Goal: Complete application form

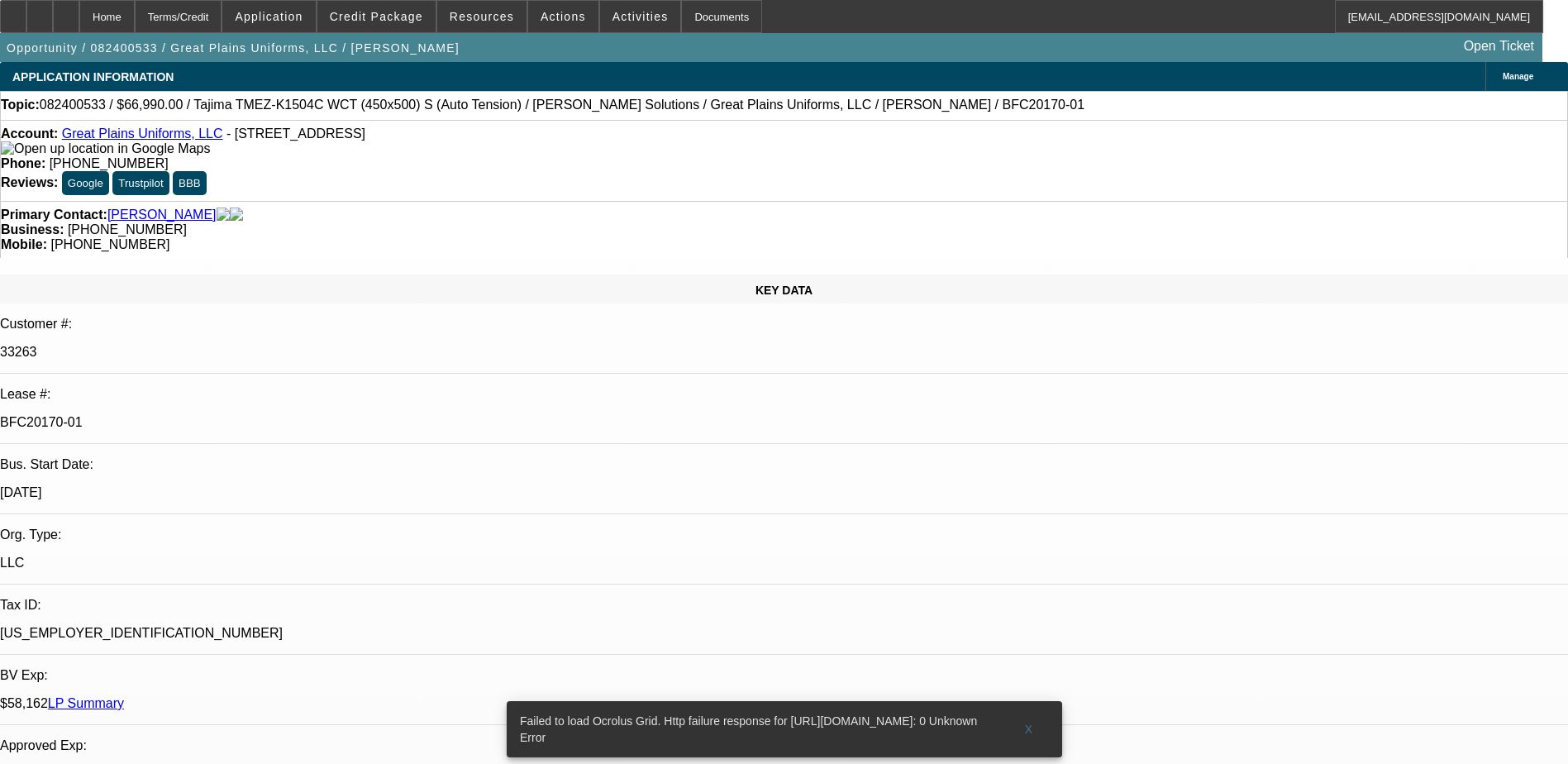
select select "0"
select select "2"
select select "0"
select select "6"
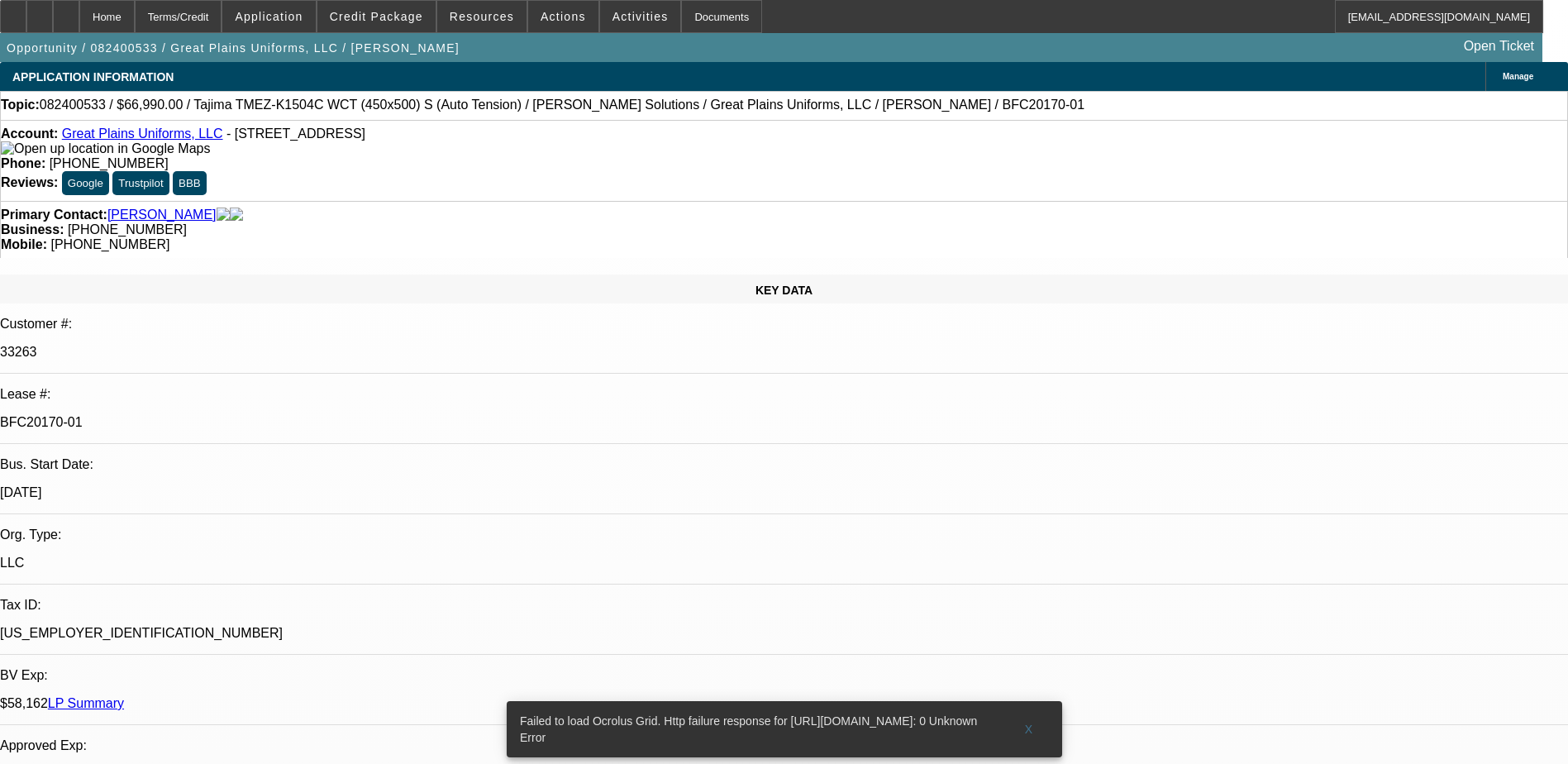
select select "0"
select select "2"
select select "0"
select select "6"
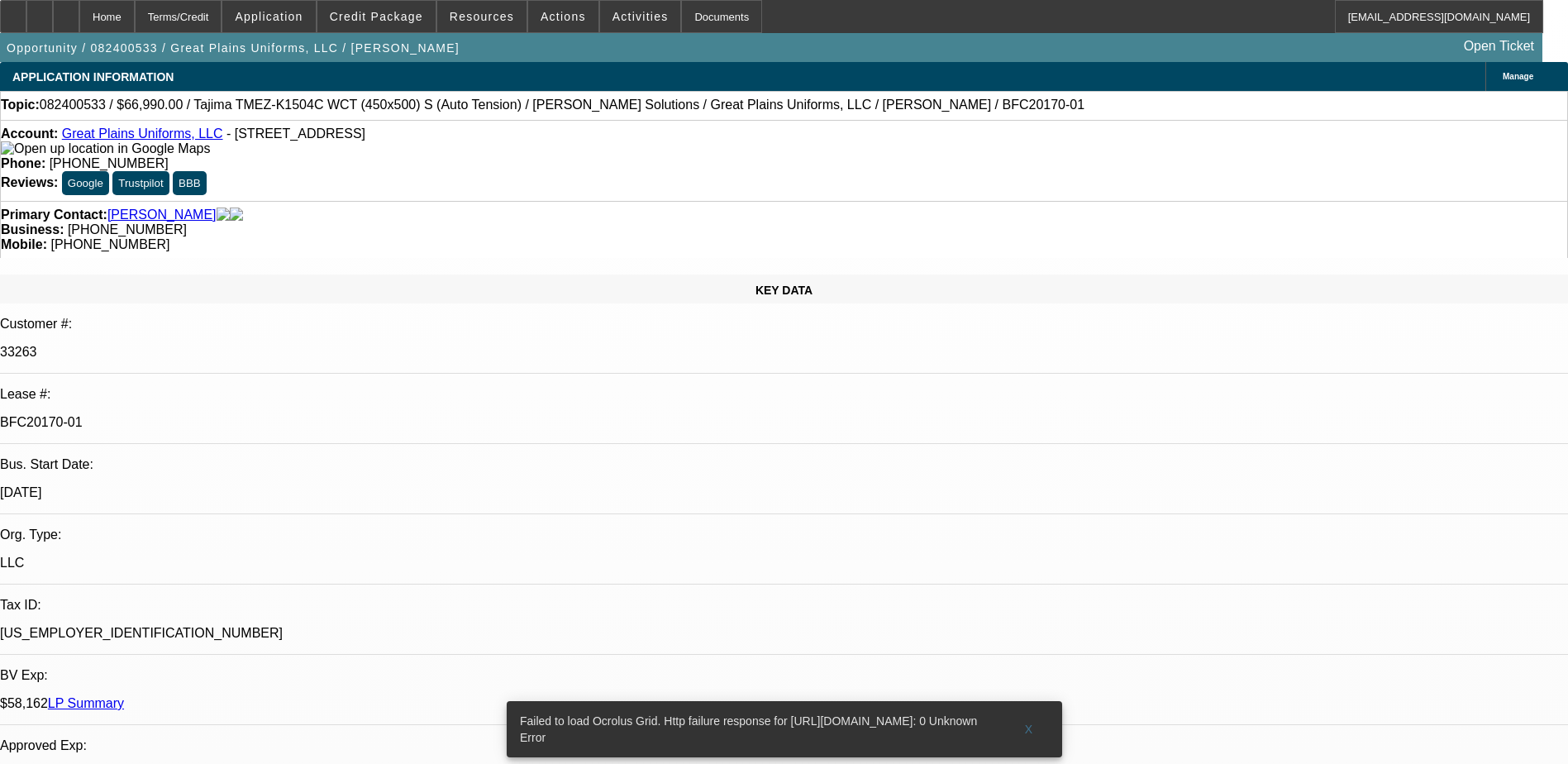
select select "0"
select select "2"
select select "0"
select select "6"
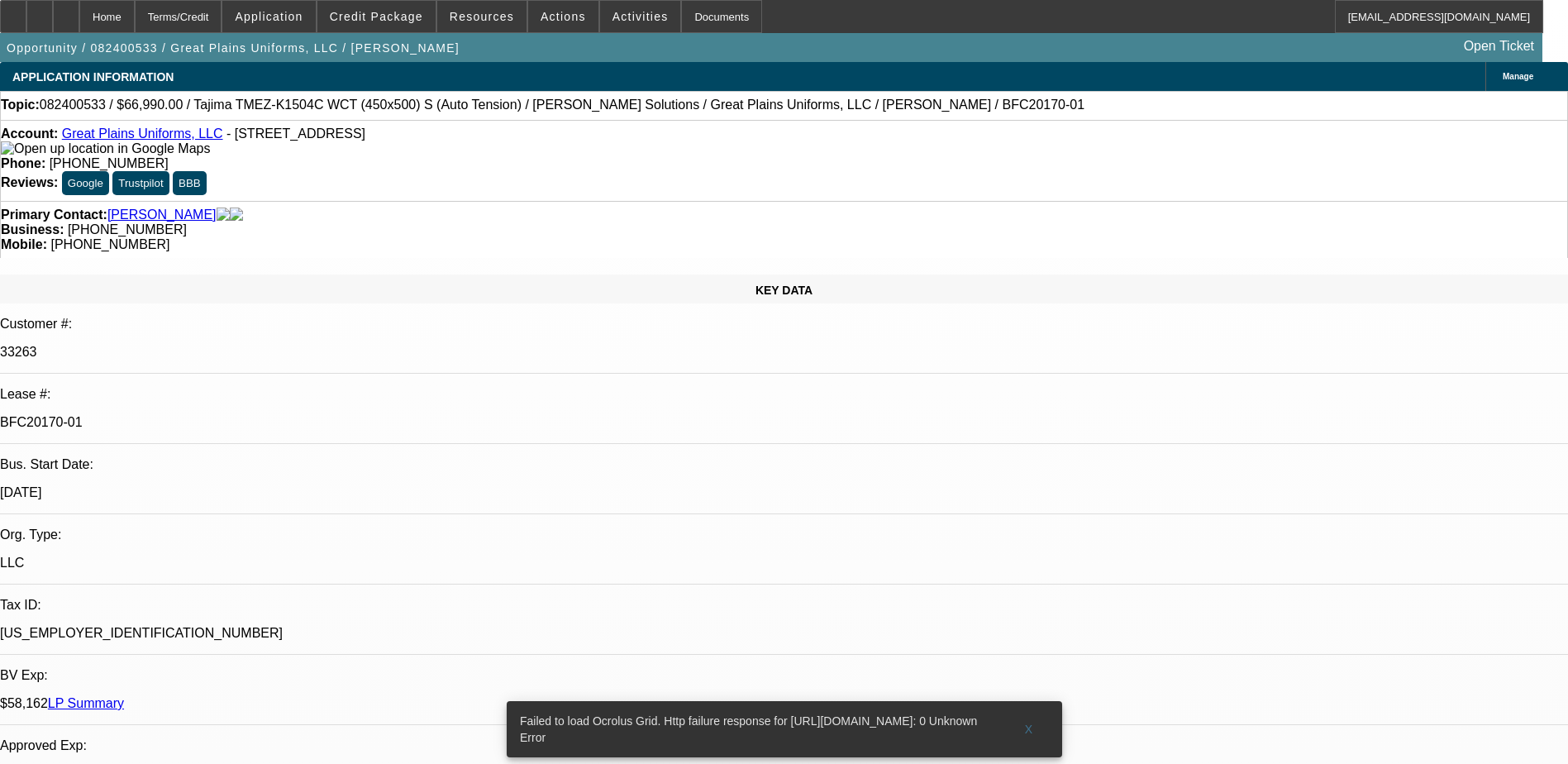
select select "0"
select select "2"
select select "0"
select select "6"
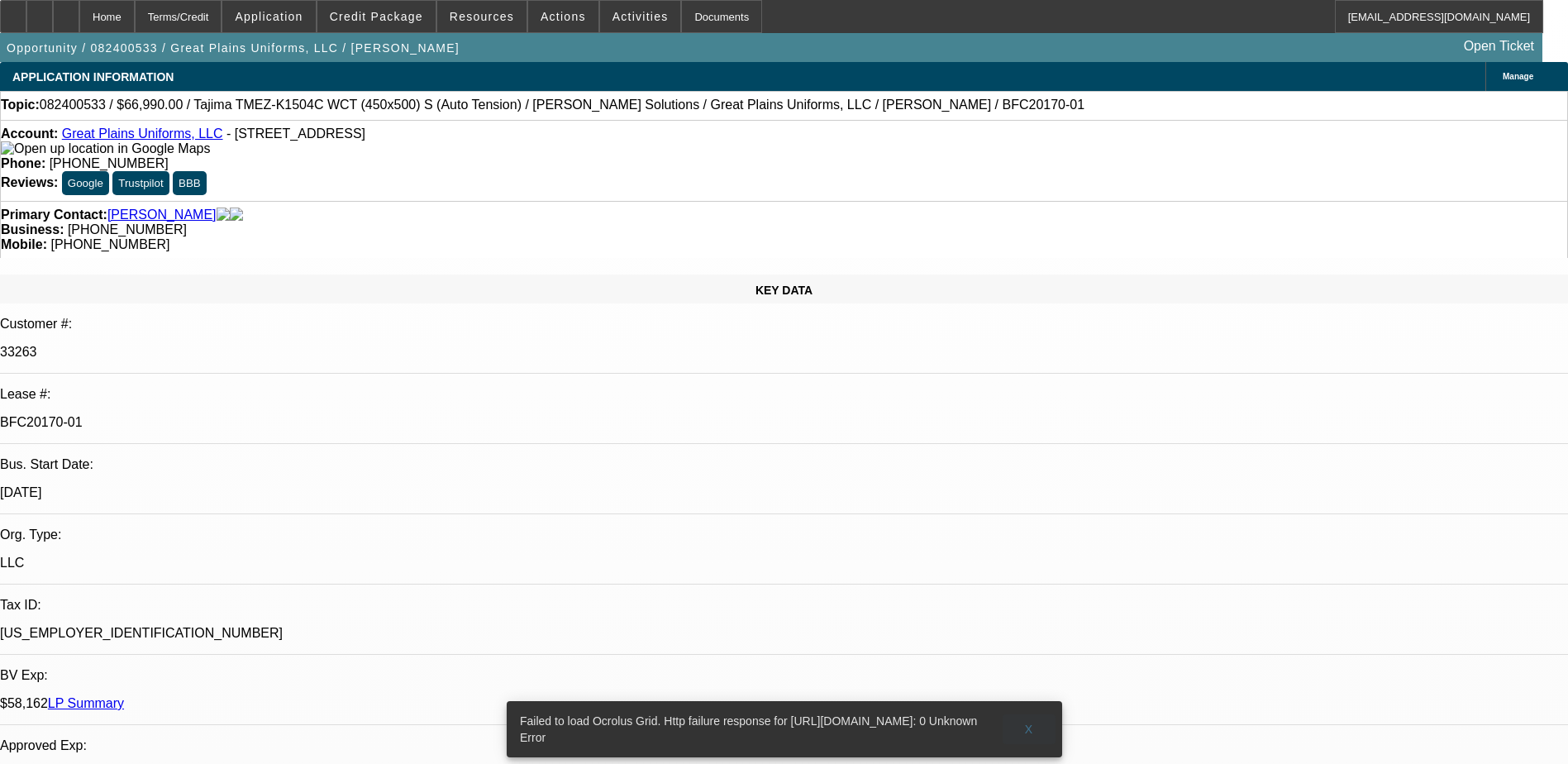
click at [1035, 717] on span at bounding box center [1029, 728] width 53 height 39
